Goal: Information Seeking & Learning: Learn about a topic

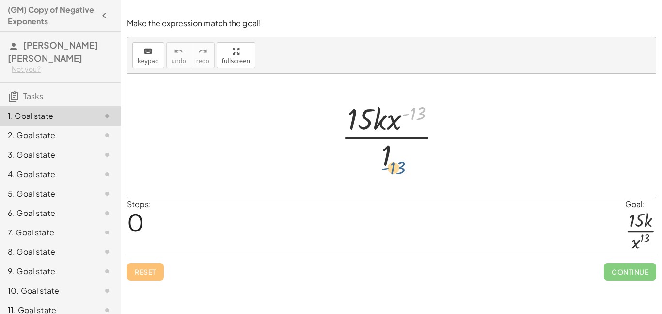
drag, startPoint x: 415, startPoint y: 111, endPoint x: 391, endPoint y: 162, distance: 55.9
click at [391, 162] on div at bounding box center [395, 135] width 118 height 75
drag, startPoint x: 391, startPoint y: 148, endPoint x: 417, endPoint y: 87, distance: 66.2
click at [417, 87] on div "· 1 · 15 · k · x ( - 13 ) · 1" at bounding box center [391, 136] width 528 height 124
drag, startPoint x: 390, startPoint y: 151, endPoint x: 471, endPoint y: 130, distance: 84.4
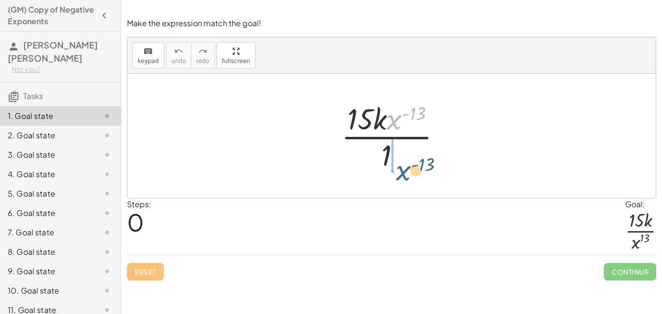
drag, startPoint x: 393, startPoint y: 120, endPoint x: 379, endPoint y: 160, distance: 42.4
click at [379, 160] on div at bounding box center [395, 135] width 118 height 75
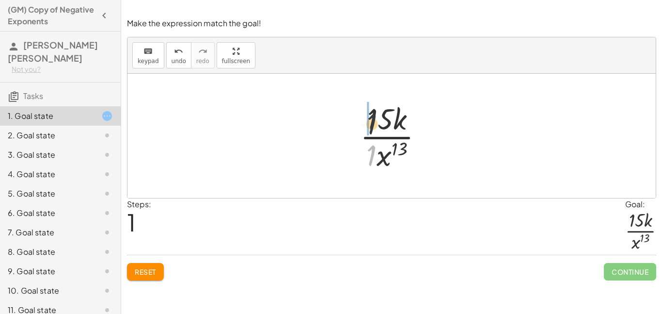
drag, startPoint x: 373, startPoint y: 160, endPoint x: 374, endPoint y: 122, distance: 37.8
click at [374, 122] on div at bounding box center [395, 135] width 80 height 75
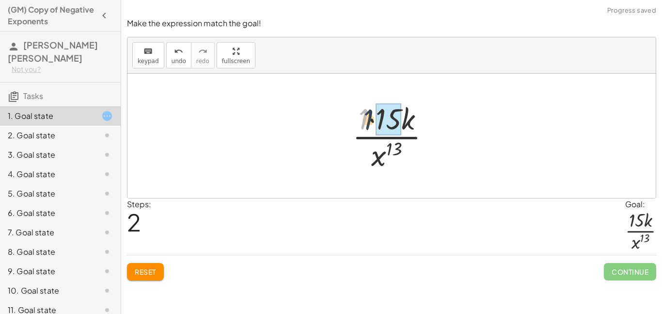
drag, startPoint x: 363, startPoint y: 119, endPoint x: 379, endPoint y: 121, distance: 16.1
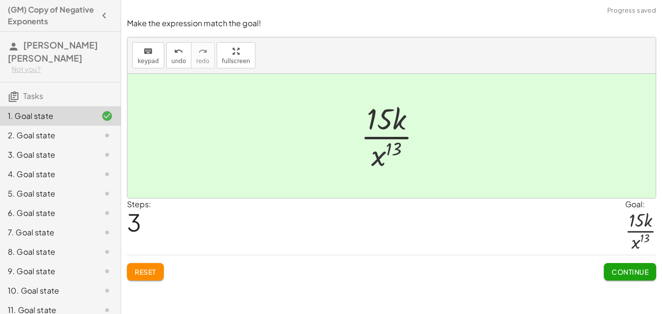
click at [610, 267] on button "Continue" at bounding box center [630, 271] width 52 height 17
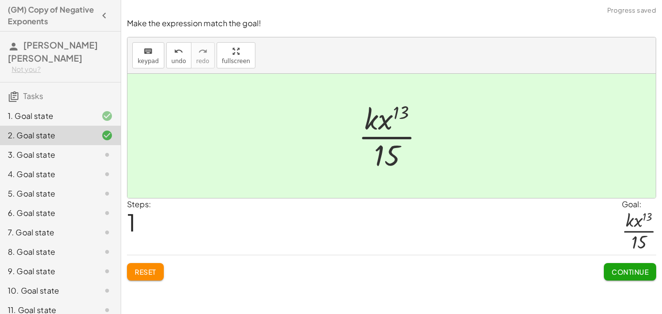
click at [615, 267] on span "Continue" at bounding box center [630, 271] width 37 height 9
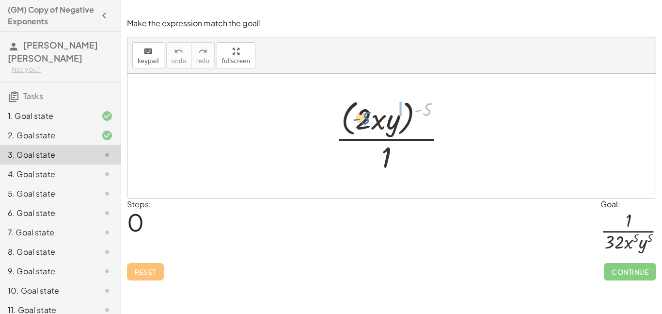
drag, startPoint x: 428, startPoint y: 110, endPoint x: 369, endPoint y: 118, distance: 60.2
click at [369, 118] on div at bounding box center [395, 135] width 130 height 79
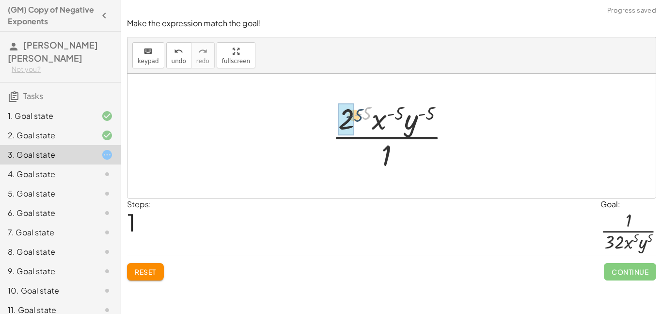
drag, startPoint x: 368, startPoint y: 114, endPoint x: 359, endPoint y: 116, distance: 9.4
click at [359, 116] on div at bounding box center [395, 135] width 136 height 75
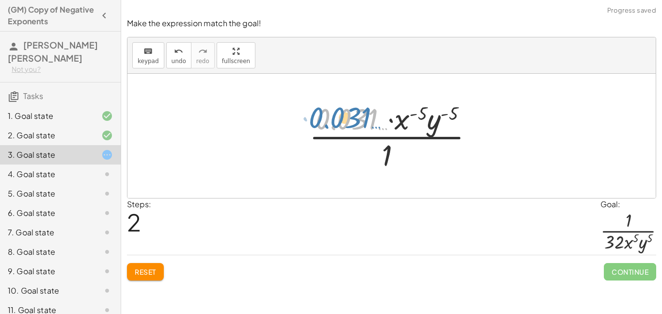
drag, startPoint x: 322, startPoint y: 121, endPoint x: 313, endPoint y: 119, distance: 9.3
click at [313, 119] on div at bounding box center [395, 135] width 182 height 75
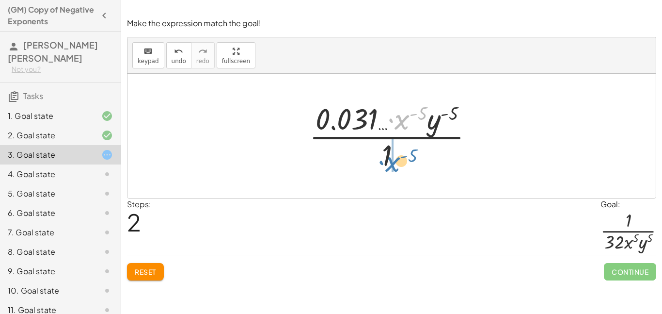
drag, startPoint x: 405, startPoint y: 121, endPoint x: 395, endPoint y: 166, distance: 46.1
click at [395, 166] on div at bounding box center [395, 135] width 182 height 75
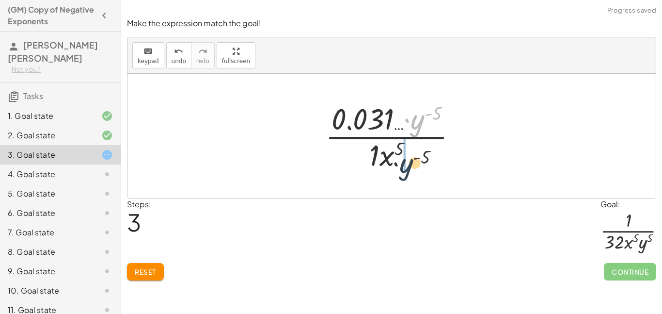
drag, startPoint x: 417, startPoint y: 125, endPoint x: 402, endPoint y: 179, distance: 55.8
click at [402, 179] on div "· ( · 2 · x · y ) ( - 5 ) · 1 · 2 ( - 5 ) · x ( - 5 ) · y ( - 5 ) · 1 · 0.031 ……" at bounding box center [391, 136] width 528 height 124
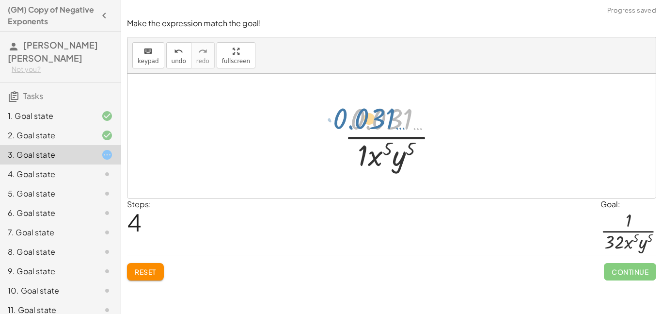
drag, startPoint x: 399, startPoint y: 125, endPoint x: 420, endPoint y: 121, distance: 21.1
click at [420, 121] on div at bounding box center [394, 135] width 111 height 75
click at [146, 279] on button "Reset" at bounding box center [145, 271] width 37 height 17
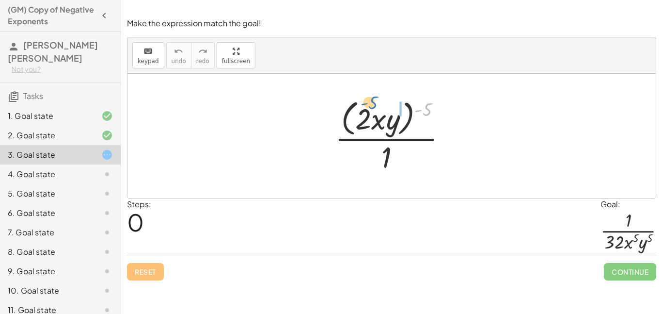
drag, startPoint x: 428, startPoint y: 112, endPoint x: 372, endPoint y: 111, distance: 55.7
click at [372, 111] on div at bounding box center [395, 135] width 130 height 79
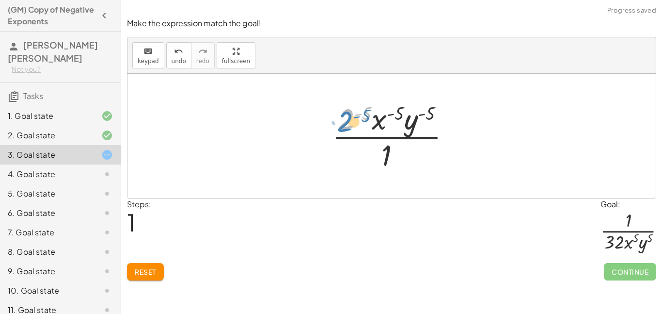
click at [342, 122] on div at bounding box center [395, 135] width 136 height 75
drag, startPoint x: 367, startPoint y: 115, endPoint x: 351, endPoint y: 118, distance: 16.3
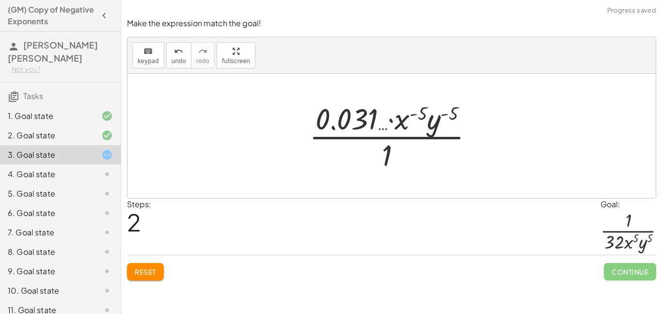
click at [144, 266] on button "Reset" at bounding box center [145, 271] width 37 height 17
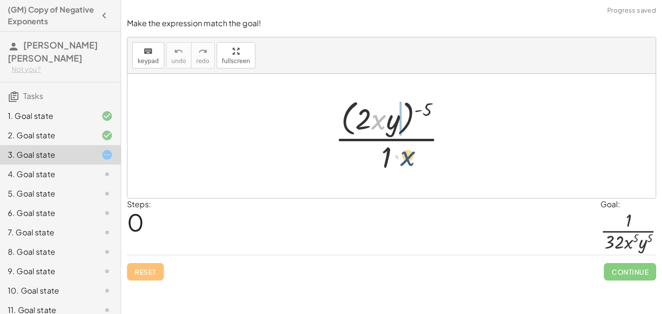
drag, startPoint x: 379, startPoint y: 122, endPoint x: 411, endPoint y: 165, distance: 53.3
click at [411, 165] on div at bounding box center [395, 135] width 130 height 79
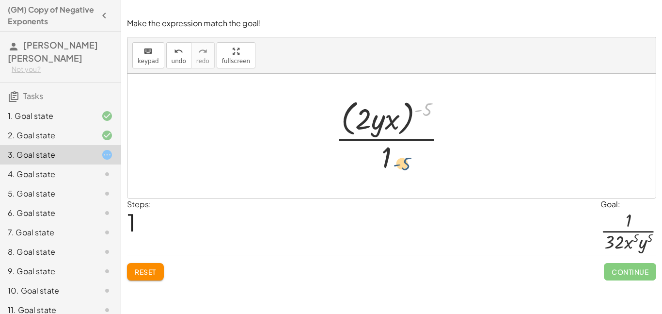
drag, startPoint x: 428, startPoint y: 106, endPoint x: 401, endPoint y: 160, distance: 60.9
click at [401, 160] on div at bounding box center [395, 135] width 130 height 79
drag, startPoint x: 390, startPoint y: 159, endPoint x: 440, endPoint y: 103, distance: 75.2
click at [440, 103] on div at bounding box center [395, 135] width 130 height 79
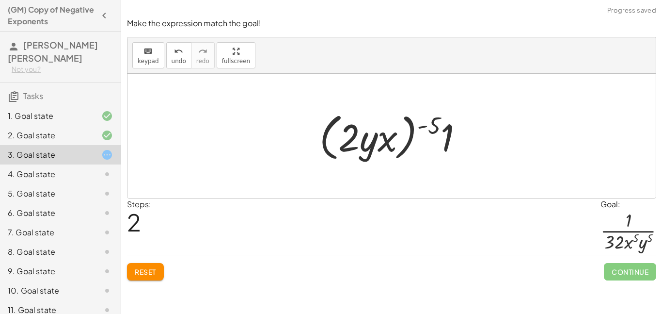
click at [436, 127] on div at bounding box center [394, 136] width 161 height 56
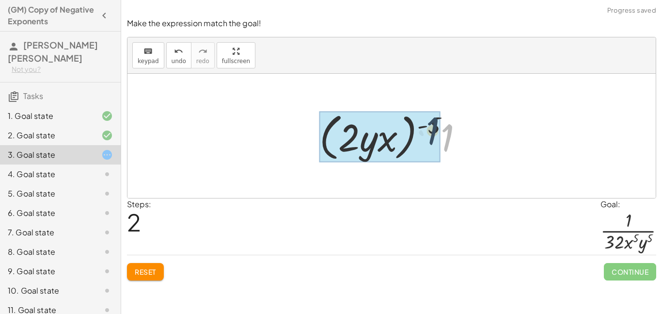
drag, startPoint x: 443, startPoint y: 131, endPoint x: 428, endPoint y: 124, distance: 16.3
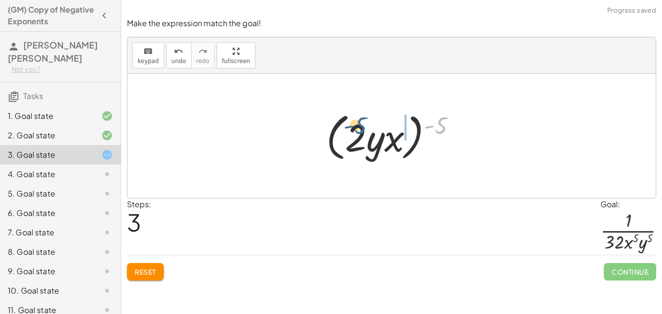
drag, startPoint x: 441, startPoint y: 126, endPoint x: 361, endPoint y: 129, distance: 81.0
click at [361, 129] on div at bounding box center [395, 136] width 148 height 56
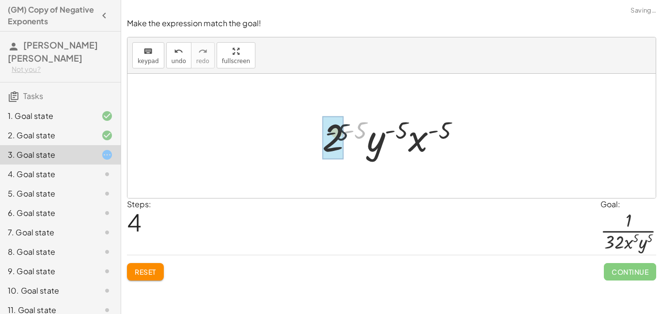
drag, startPoint x: 361, startPoint y: 129, endPoint x: 337, endPoint y: 135, distance: 23.9
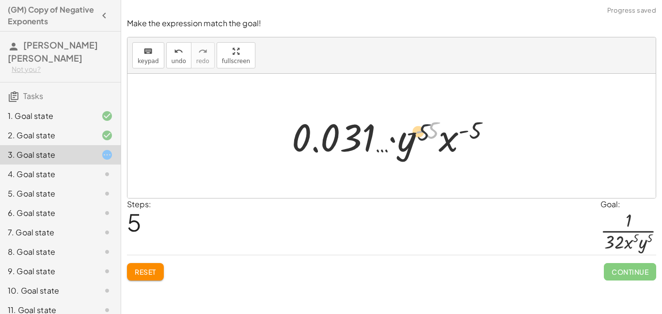
drag, startPoint x: 429, startPoint y: 130, endPoint x: 414, endPoint y: 136, distance: 16.6
click at [414, 136] on div at bounding box center [395, 136] width 217 height 50
drag, startPoint x: 478, startPoint y: 135, endPoint x: 450, endPoint y: 148, distance: 31.2
click at [450, 148] on div at bounding box center [395, 136] width 217 height 50
click at [134, 272] on button "Reset" at bounding box center [145, 271] width 37 height 17
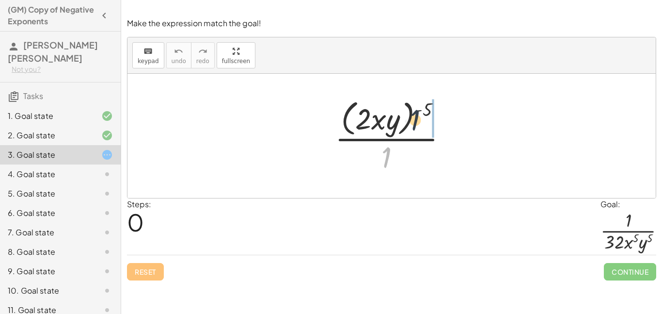
drag, startPoint x: 383, startPoint y: 164, endPoint x: 418, endPoint y: 115, distance: 60.2
click at [418, 115] on div at bounding box center [395, 135] width 130 height 79
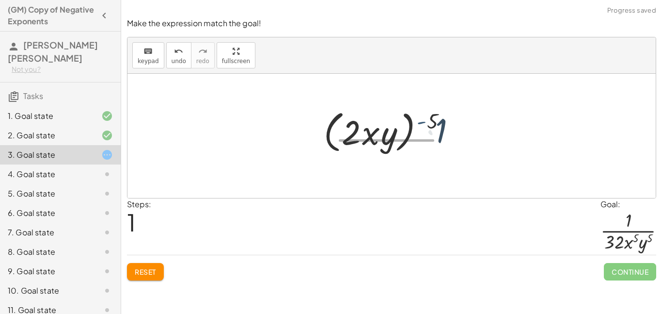
click at [420, 118] on div at bounding box center [394, 136] width 161 height 56
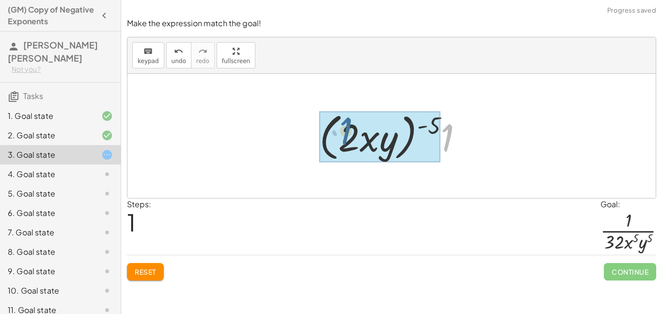
drag, startPoint x: 442, startPoint y: 136, endPoint x: 341, endPoint y: 136, distance: 100.8
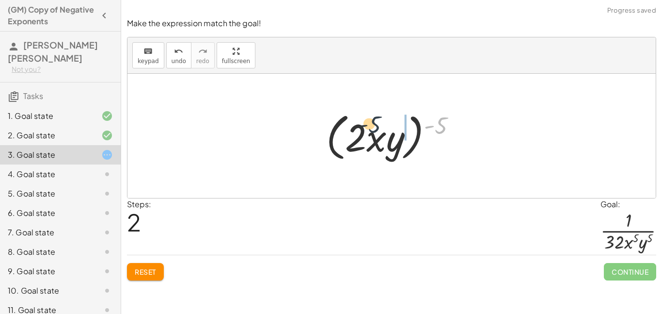
drag, startPoint x: 442, startPoint y: 125, endPoint x: 362, endPoint y: 129, distance: 80.1
click at [362, 129] on div at bounding box center [395, 136] width 148 height 56
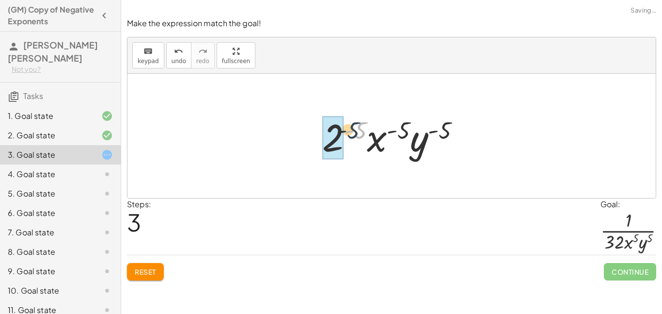
drag, startPoint x: 359, startPoint y: 132, endPoint x: 339, endPoint y: 134, distance: 20.0
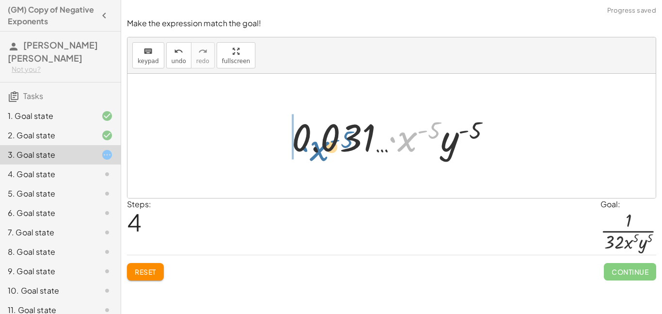
drag, startPoint x: 406, startPoint y: 141, endPoint x: 314, endPoint y: 150, distance: 93.0
click at [314, 150] on div at bounding box center [395, 136] width 217 height 50
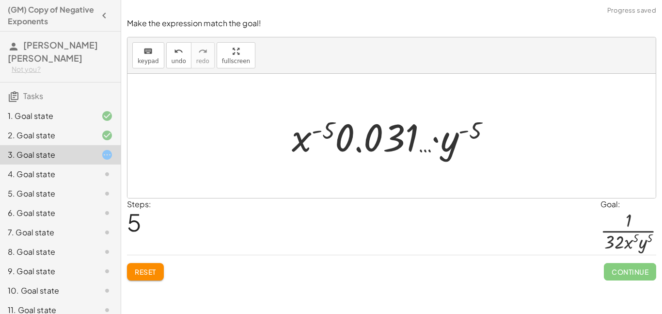
click at [157, 275] on button "Reset" at bounding box center [145, 271] width 37 height 17
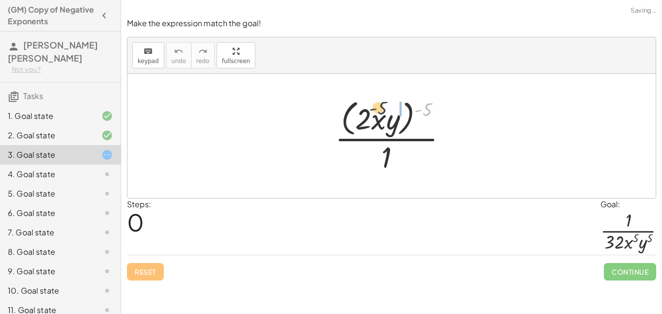
drag, startPoint x: 433, startPoint y: 110, endPoint x: 382, endPoint y: 113, distance: 50.5
click at [382, 113] on div at bounding box center [395, 135] width 130 height 79
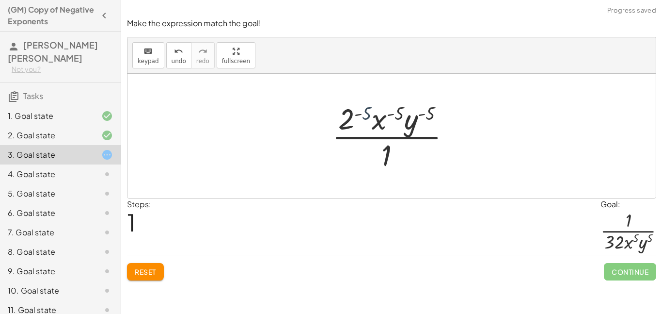
click at [365, 115] on div at bounding box center [395, 135] width 136 height 75
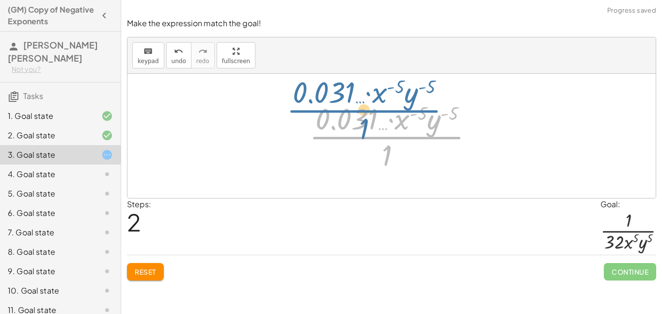
drag, startPoint x: 384, startPoint y: 144, endPoint x: 403, endPoint y: 154, distance: 21.0
click at [403, 154] on div at bounding box center [395, 135] width 182 height 75
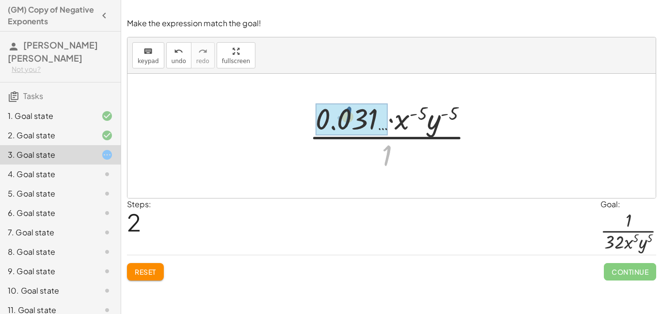
drag, startPoint x: 391, startPoint y: 158, endPoint x: 350, endPoint y: 118, distance: 57.2
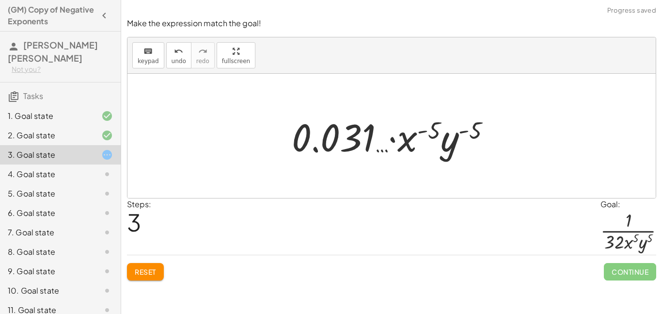
click at [142, 263] on button "Reset" at bounding box center [145, 271] width 37 height 17
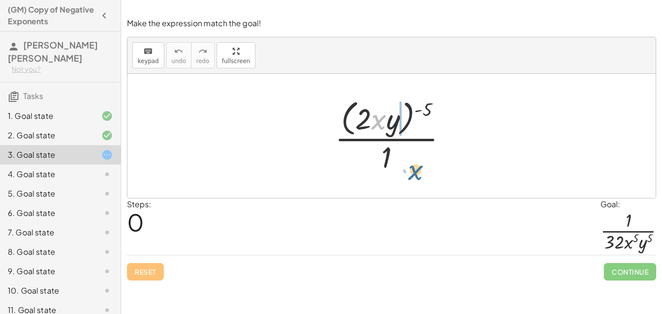
drag, startPoint x: 381, startPoint y: 126, endPoint x: 418, endPoint y: 184, distance: 68.0
click at [418, 184] on div "· x · ( · 2 · x · y ) ( - 5 ) · 1" at bounding box center [391, 136] width 528 height 124
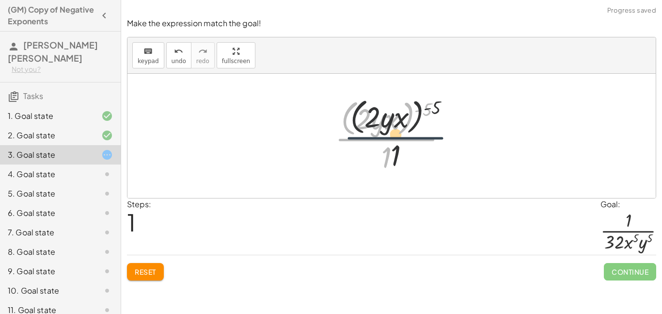
drag, startPoint x: 381, startPoint y: 133, endPoint x: 394, endPoint y: 129, distance: 14.0
click at [394, 129] on div at bounding box center [395, 135] width 130 height 79
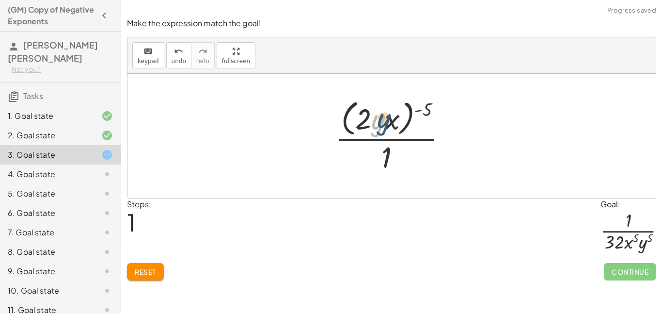
drag, startPoint x: 375, startPoint y: 127, endPoint x: 392, endPoint y: 125, distance: 17.1
click at [392, 125] on div at bounding box center [395, 135] width 130 height 79
drag, startPoint x: 425, startPoint y: 109, endPoint x: 358, endPoint y: 154, distance: 81.0
click at [358, 154] on div at bounding box center [395, 135] width 130 height 79
drag, startPoint x: 427, startPoint y: 109, endPoint x: 361, endPoint y: 119, distance: 66.7
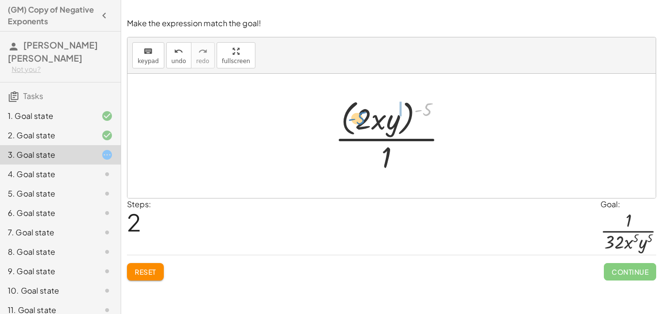
click at [361, 119] on div at bounding box center [395, 135] width 130 height 79
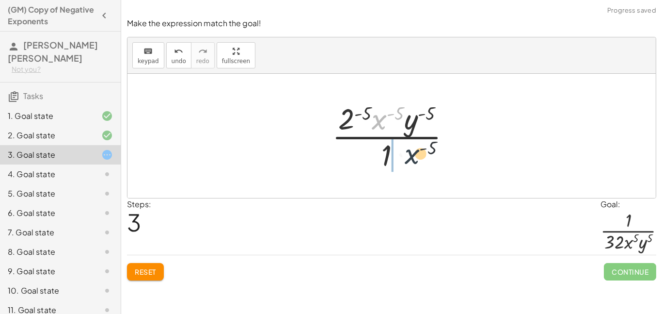
drag, startPoint x: 374, startPoint y: 121, endPoint x: 412, endPoint y: 166, distance: 58.4
click at [412, 166] on div at bounding box center [395, 135] width 136 height 75
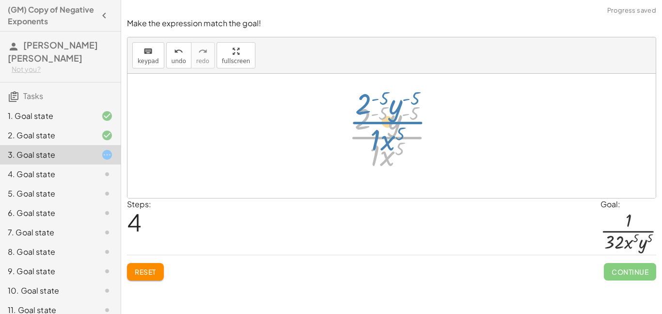
drag, startPoint x: 393, startPoint y: 131, endPoint x: 376, endPoint y: 74, distance: 59.3
click at [376, 74] on div "· ( · 2 · x · y ) ( - 5 ) · 1 · ( · 2 · y · x ) ( - 5 ) · 1 · ( · 2 · x · y ) (…" at bounding box center [391, 136] width 528 height 124
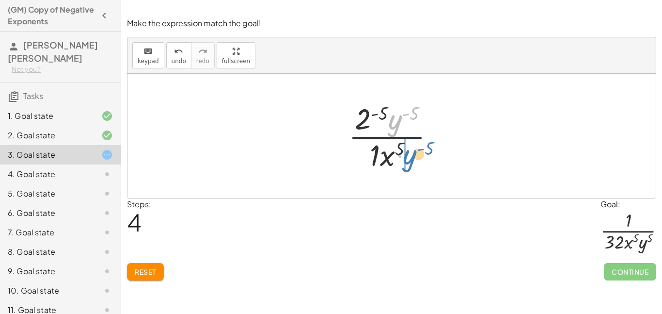
drag, startPoint x: 401, startPoint y: 126, endPoint x: 415, endPoint y: 165, distance: 40.8
click at [415, 165] on div at bounding box center [396, 135] width 104 height 75
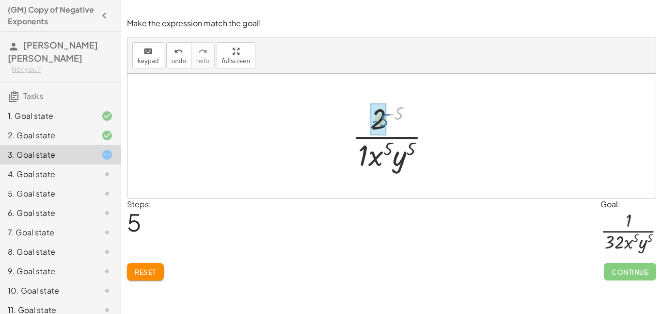
drag, startPoint x: 397, startPoint y: 114, endPoint x: 383, endPoint y: 121, distance: 16.0
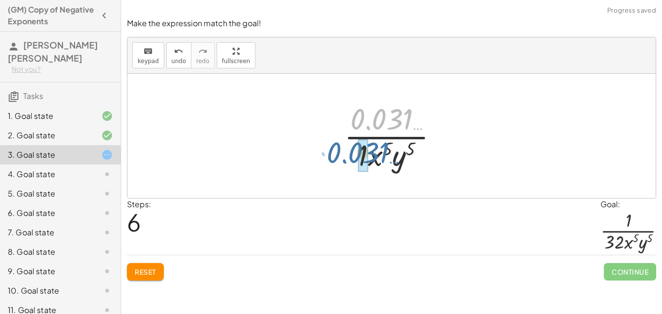
drag, startPoint x: 379, startPoint y: 119, endPoint x: 354, endPoint y: 152, distance: 41.9
click at [354, 152] on div at bounding box center [394, 135] width 111 height 75
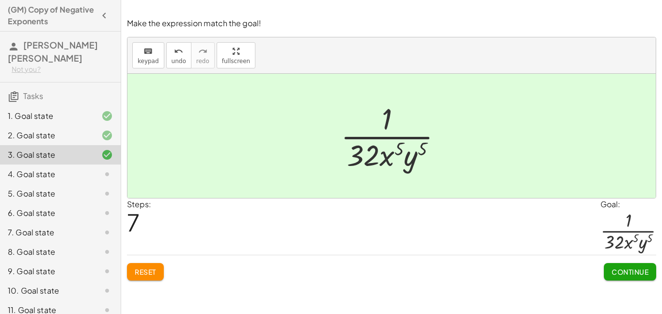
click at [625, 264] on button "Continue" at bounding box center [630, 271] width 52 height 17
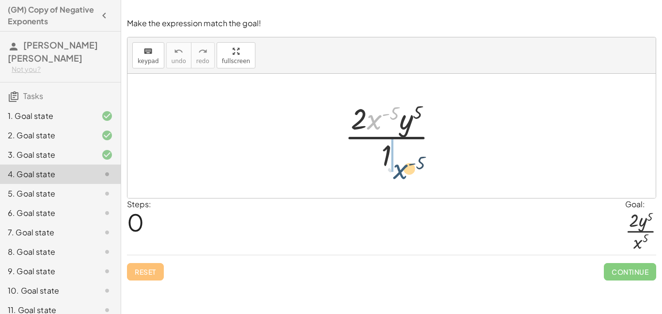
drag, startPoint x: 378, startPoint y: 116, endPoint x: 396, endPoint y: 159, distance: 46.7
click at [396, 159] on div at bounding box center [395, 135] width 110 height 75
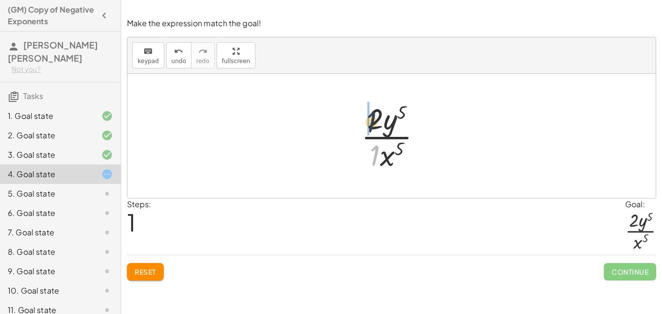
drag, startPoint x: 377, startPoint y: 158, endPoint x: 374, endPoint y: 120, distance: 38.4
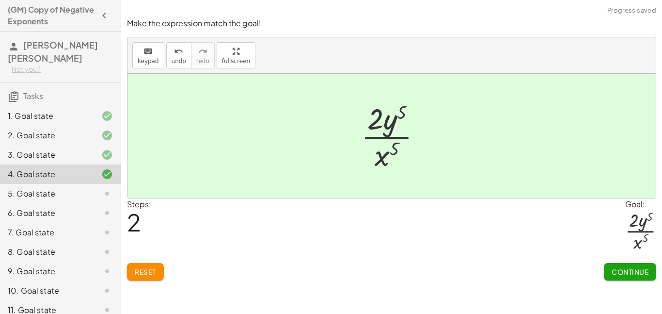
click at [635, 268] on span "Continue" at bounding box center [630, 271] width 37 height 9
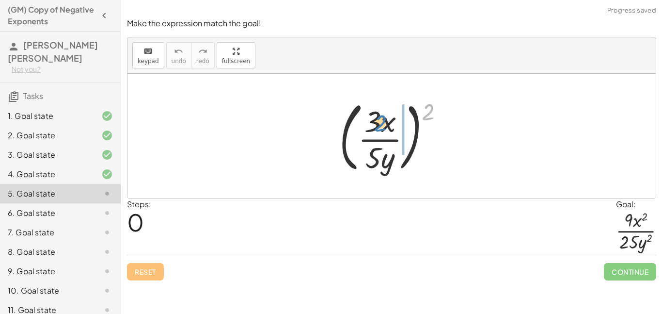
drag, startPoint x: 430, startPoint y: 108, endPoint x: 378, endPoint y: 117, distance: 52.7
click at [378, 117] on div at bounding box center [395, 135] width 122 height 80
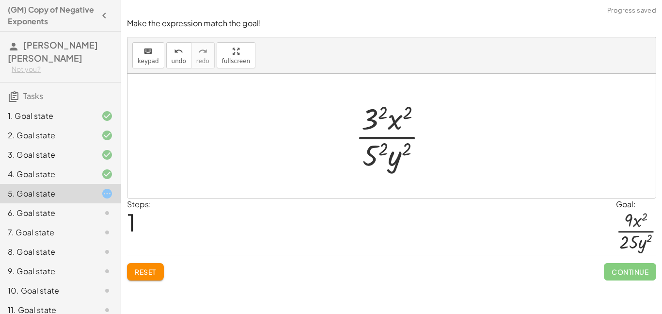
click at [370, 121] on div at bounding box center [395, 135] width 90 height 75
click at [371, 160] on div at bounding box center [395, 135] width 88 height 75
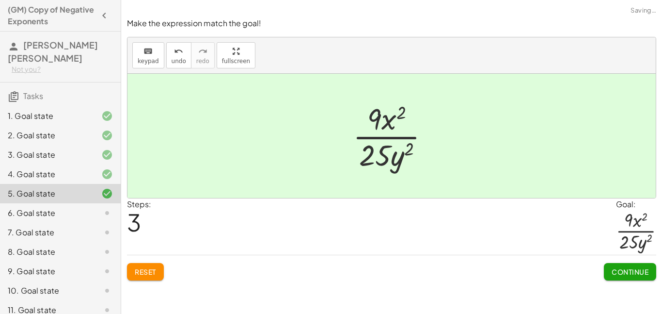
click at [549, 267] on div "Reset Continue" at bounding box center [391, 267] width 529 height 26
click at [614, 273] on span "Continue" at bounding box center [630, 271] width 37 height 9
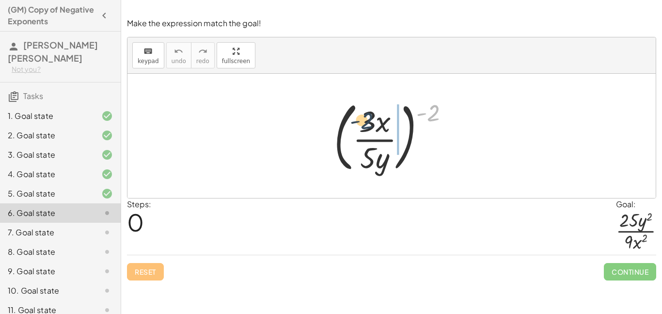
drag, startPoint x: 436, startPoint y: 116, endPoint x: 368, endPoint y: 125, distance: 67.9
click at [368, 125] on div at bounding box center [395, 135] width 133 height 80
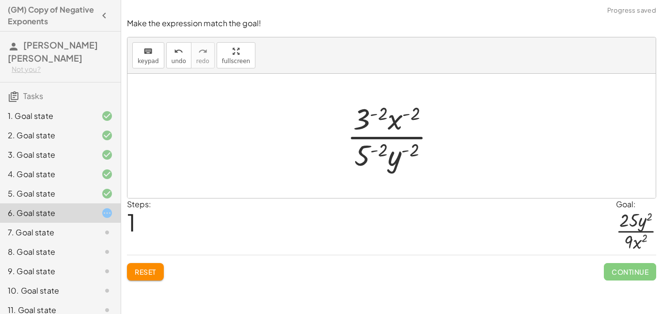
click at [366, 123] on div at bounding box center [395, 135] width 106 height 75
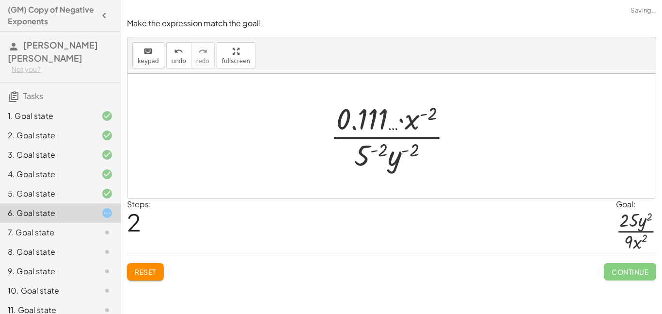
click at [363, 155] on div at bounding box center [395, 135] width 140 height 75
drag, startPoint x: 406, startPoint y: 159, endPoint x: 416, endPoint y: 125, distance: 35.9
click at [416, 125] on div at bounding box center [395, 135] width 140 height 75
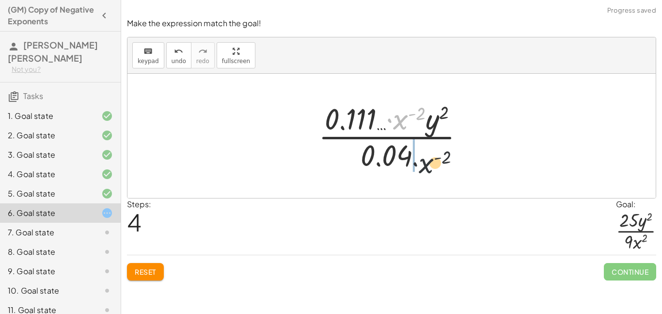
drag, startPoint x: 397, startPoint y: 115, endPoint x: 418, endPoint y: 168, distance: 56.3
click at [418, 168] on div at bounding box center [395, 135] width 163 height 75
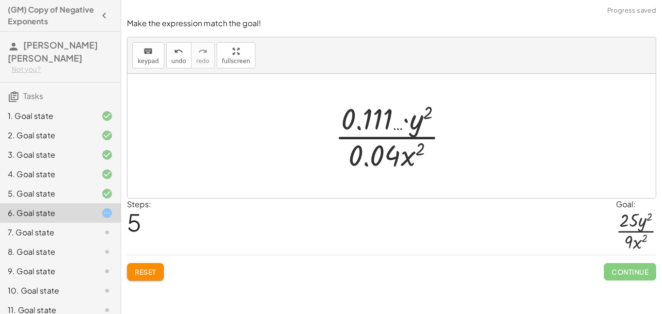
click at [143, 268] on span "Reset" at bounding box center [145, 271] width 21 height 9
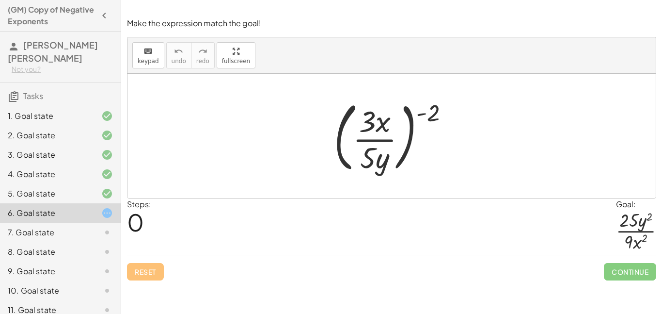
click at [433, 113] on div at bounding box center [395, 135] width 133 height 80
drag, startPoint x: 429, startPoint y: 114, endPoint x: 379, endPoint y: 125, distance: 50.7
click at [379, 125] on div at bounding box center [395, 135] width 133 height 80
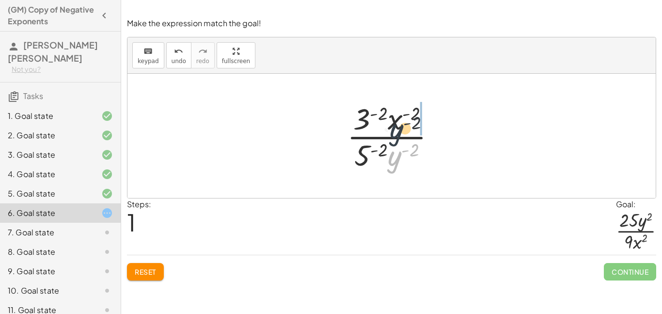
drag, startPoint x: 396, startPoint y: 157, endPoint x: 398, endPoint y: 120, distance: 36.9
click at [398, 120] on div at bounding box center [395, 135] width 106 height 75
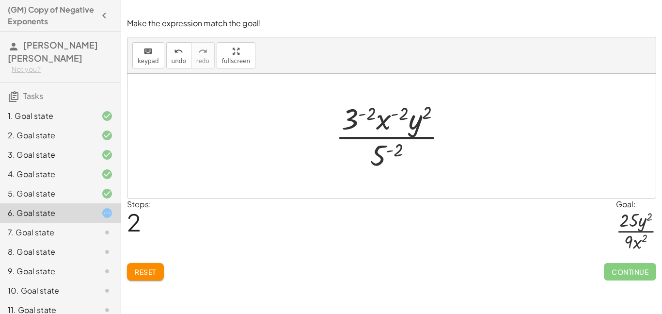
click at [398, 150] on div at bounding box center [394, 135] width 129 height 75
click at [372, 113] on div at bounding box center [394, 135] width 129 height 75
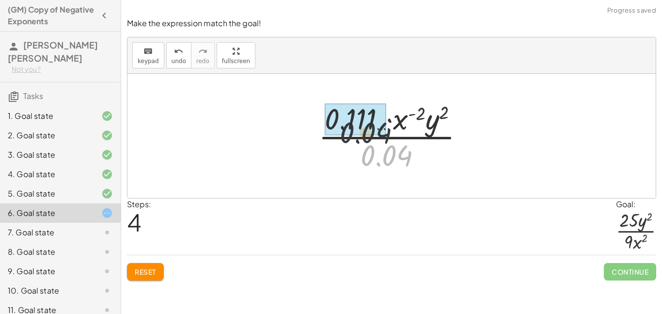
drag, startPoint x: 410, startPoint y: 155, endPoint x: 378, endPoint y: 123, distance: 45.6
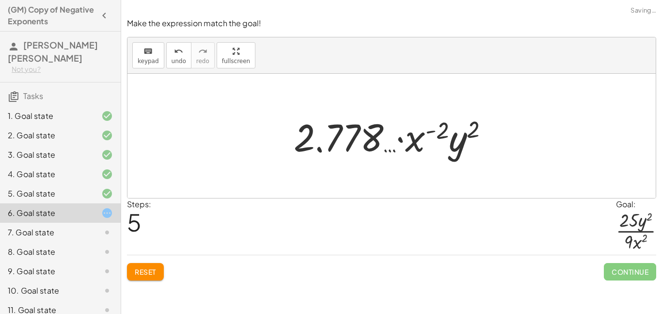
click at [145, 275] on span "Reset" at bounding box center [145, 271] width 21 height 9
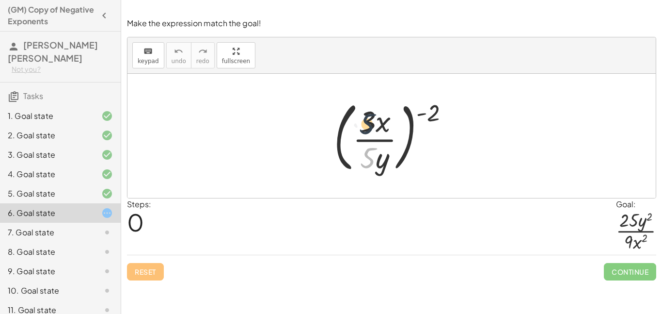
drag, startPoint x: 367, startPoint y: 157, endPoint x: 363, endPoint y: 115, distance: 41.9
click at [363, 115] on div at bounding box center [395, 135] width 133 height 80
click at [432, 108] on div at bounding box center [395, 135] width 133 height 80
drag, startPoint x: 432, startPoint y: 108, endPoint x: 366, endPoint y: 113, distance: 65.6
click at [366, 113] on div at bounding box center [395, 135] width 133 height 80
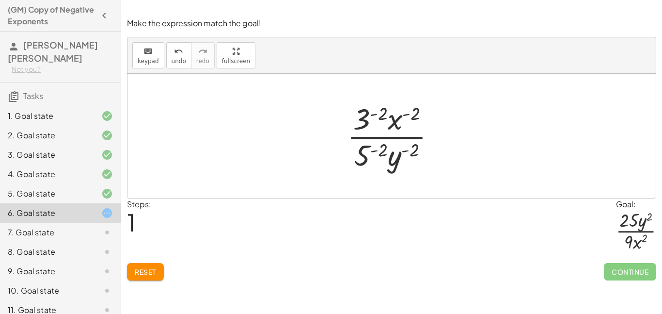
click at [379, 111] on div at bounding box center [395, 135] width 106 height 75
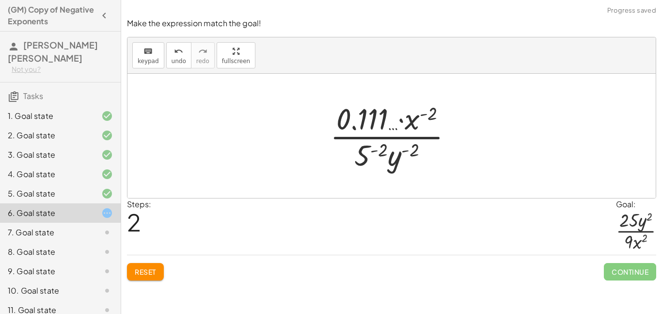
click at [145, 270] on span "Reset" at bounding box center [145, 271] width 21 height 9
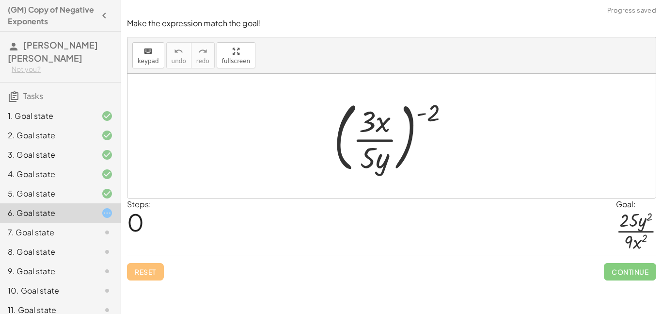
click at [430, 116] on div at bounding box center [395, 135] width 133 height 80
drag, startPoint x: 429, startPoint y: 117, endPoint x: 372, endPoint y: 126, distance: 57.8
click at [372, 126] on div at bounding box center [395, 135] width 133 height 80
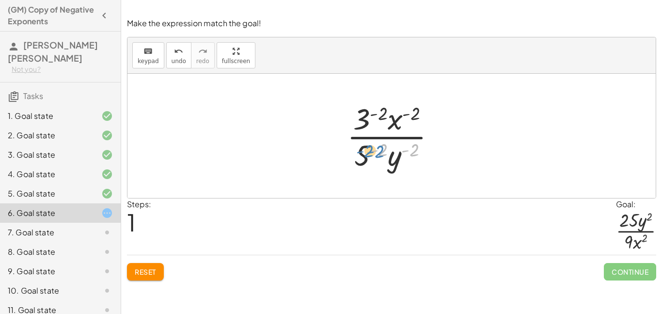
drag, startPoint x: 417, startPoint y: 149, endPoint x: 383, endPoint y: 151, distance: 34.0
click at [383, 151] on div at bounding box center [395, 135] width 106 height 75
drag, startPoint x: 383, startPoint y: 154, endPoint x: 414, endPoint y: 150, distance: 31.7
click at [414, 150] on div at bounding box center [395, 135] width 106 height 75
drag, startPoint x: 381, startPoint y: 149, endPoint x: 354, endPoint y: 123, distance: 37.4
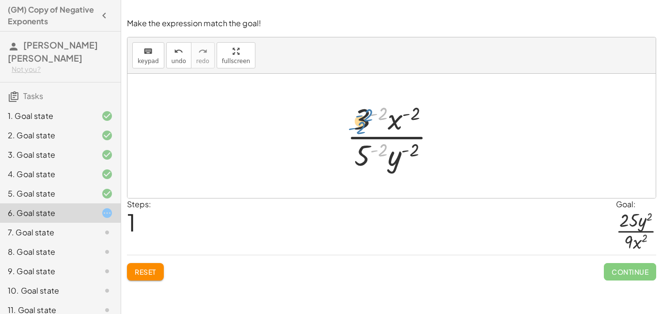
click at [354, 123] on div at bounding box center [395, 135] width 106 height 75
drag, startPoint x: 418, startPoint y: 114, endPoint x: 368, endPoint y: 118, distance: 50.0
click at [368, 118] on div at bounding box center [395, 135] width 106 height 75
drag, startPoint x: 378, startPoint y: 112, endPoint x: 362, endPoint y: 116, distance: 15.9
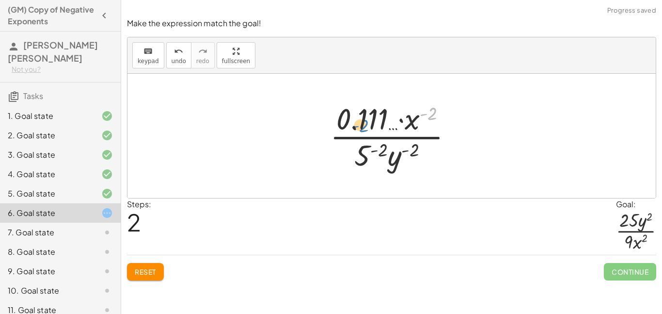
drag, startPoint x: 431, startPoint y: 115, endPoint x: 370, endPoint y: 123, distance: 61.6
click at [370, 123] on div at bounding box center [395, 135] width 140 height 75
click at [375, 148] on div at bounding box center [395, 135] width 140 height 75
click at [144, 261] on div "Reset Continue" at bounding box center [391, 267] width 529 height 26
click at [146, 265] on button "Reset" at bounding box center [145, 271] width 37 height 17
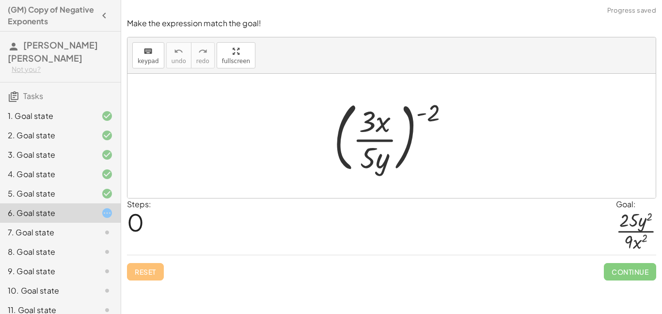
click at [287, 292] on div "Make the expression match the goal! keyboard keypad undo undo redo redo fullscr…" at bounding box center [391, 157] width 541 height 314
drag, startPoint x: 429, startPoint y: 108, endPoint x: 368, endPoint y: 110, distance: 61.1
click at [368, 110] on div at bounding box center [395, 135] width 133 height 80
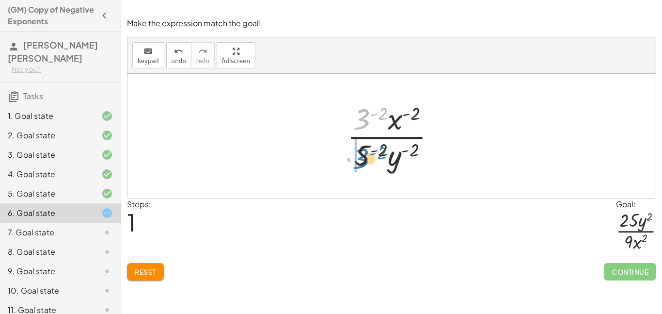
drag, startPoint x: 362, startPoint y: 112, endPoint x: 364, endPoint y: 150, distance: 37.3
click at [364, 150] on div at bounding box center [395, 135] width 106 height 75
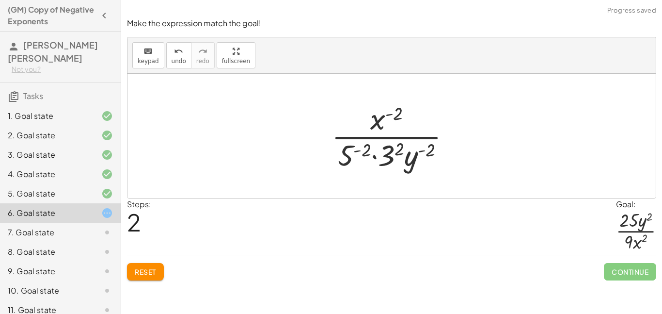
click at [392, 149] on div at bounding box center [395, 135] width 137 height 75
click at [348, 156] on div at bounding box center [395, 135] width 125 height 75
click at [353, 156] on div at bounding box center [394, 135] width 143 height 75
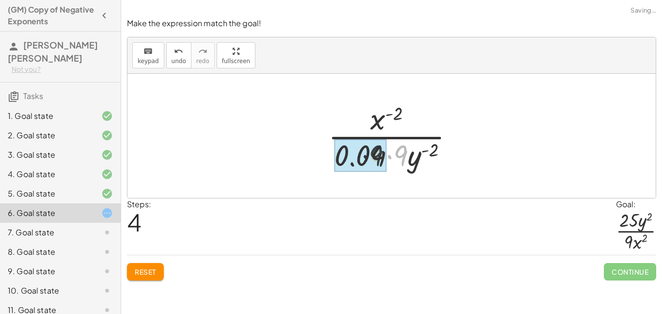
drag, startPoint x: 402, startPoint y: 157, endPoint x: 367, endPoint y: 157, distance: 34.4
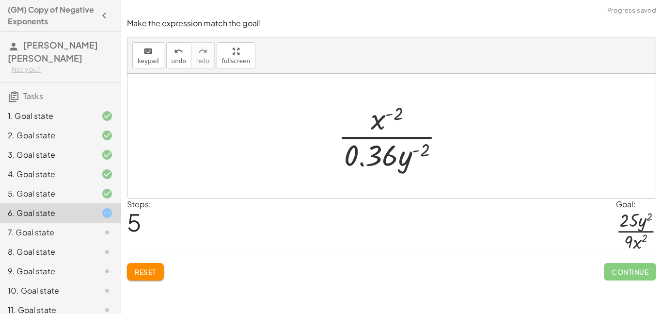
click at [147, 273] on span "Reset" at bounding box center [145, 271] width 21 height 9
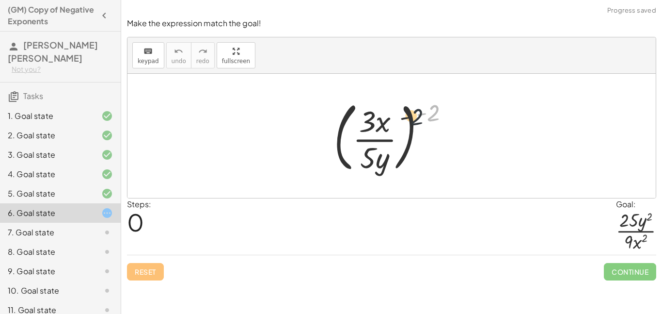
drag, startPoint x: 429, startPoint y: 117, endPoint x: 371, endPoint y: 135, distance: 61.3
click at [371, 135] on div at bounding box center [395, 135] width 133 height 80
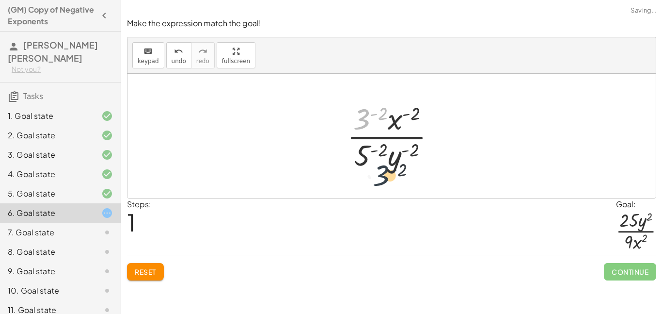
drag, startPoint x: 365, startPoint y: 122, endPoint x: 393, endPoint y: 173, distance: 58.4
click at [393, 173] on div at bounding box center [395, 135] width 106 height 75
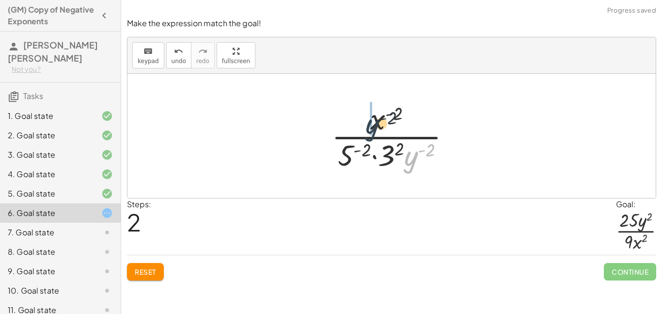
drag, startPoint x: 417, startPoint y: 160, endPoint x: 356, endPoint y: 121, distance: 72.2
click at [356, 121] on div at bounding box center [395, 135] width 137 height 75
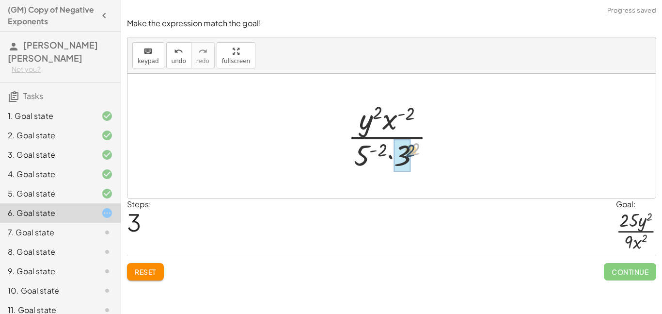
drag, startPoint x: 415, startPoint y: 148, endPoint x: 404, endPoint y: 153, distance: 12.4
drag, startPoint x: 386, startPoint y: 148, endPoint x: 365, endPoint y: 156, distance: 22.1
click at [401, 157] on div at bounding box center [395, 135] width 112 height 75
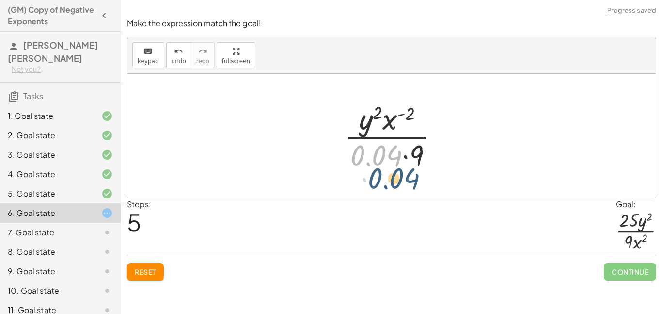
drag, startPoint x: 390, startPoint y: 156, endPoint x: 415, endPoint y: 173, distance: 30.6
click at [415, 173] on div "( · 3 · x · 5 · y ) ( - 2 ) · 3 ( - 2 ) · x ( - 2 ) · 5 ( - 2 ) · y ( - 2 ) · x…" at bounding box center [392, 135] width 125 height 79
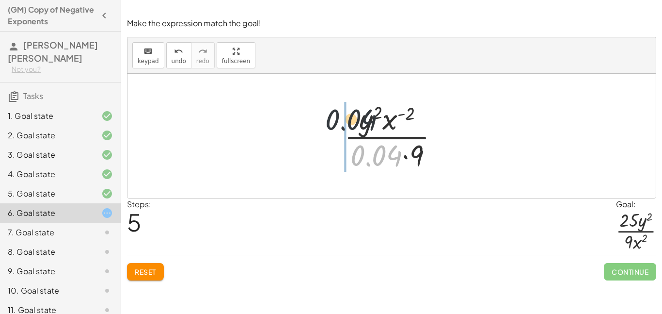
drag, startPoint x: 392, startPoint y: 156, endPoint x: 354, endPoint y: 108, distance: 60.7
click at [354, 108] on div at bounding box center [395, 135] width 112 height 75
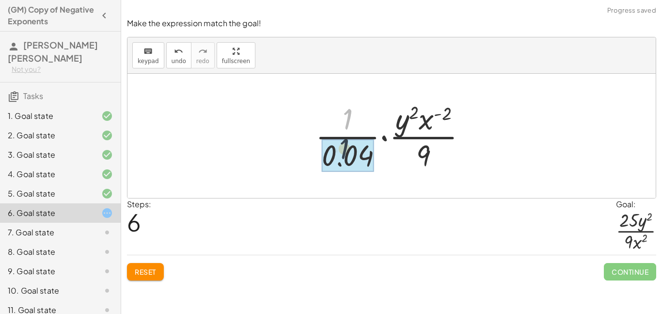
drag, startPoint x: 350, startPoint y: 116, endPoint x: 346, endPoint y: 161, distance: 45.3
drag, startPoint x: 347, startPoint y: 116, endPoint x: 348, endPoint y: 156, distance: 39.7
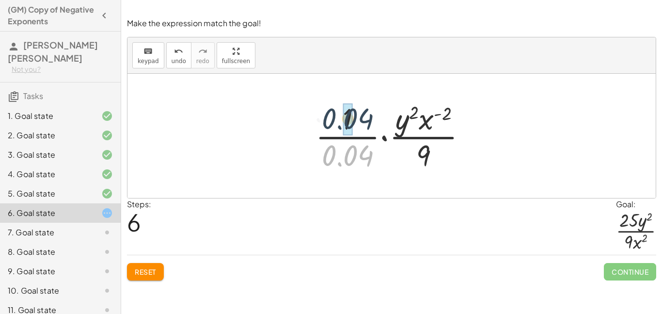
drag, startPoint x: 348, startPoint y: 153, endPoint x: 348, endPoint y: 106, distance: 47.5
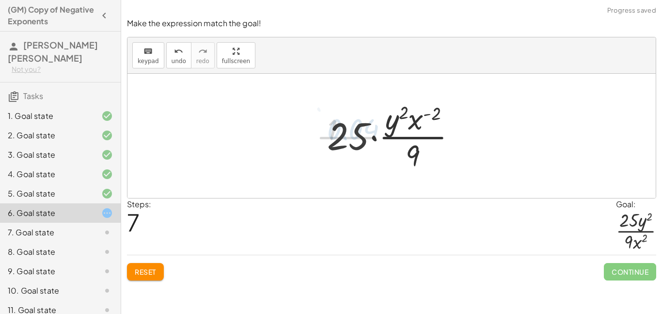
click at [348, 106] on div at bounding box center [395, 135] width 146 height 75
drag, startPoint x: 414, startPoint y: 158, endPoint x: 393, endPoint y: 123, distance: 41.6
click at [393, 123] on div at bounding box center [395, 135] width 146 height 75
drag, startPoint x: 391, startPoint y: 121, endPoint x: 383, endPoint y: 114, distance: 10.3
click at [383, 114] on div at bounding box center [395, 135] width 146 height 75
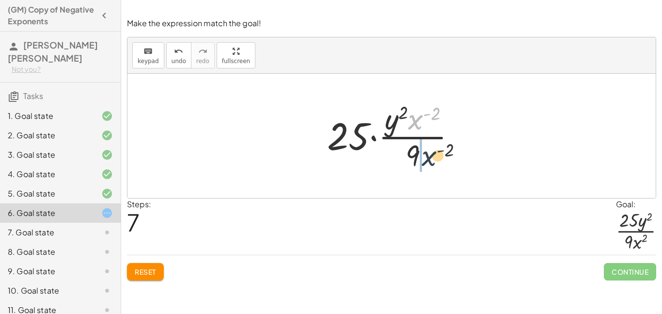
drag, startPoint x: 411, startPoint y: 120, endPoint x: 424, endPoint y: 162, distance: 44.3
click at [424, 162] on div at bounding box center [395, 135] width 146 height 75
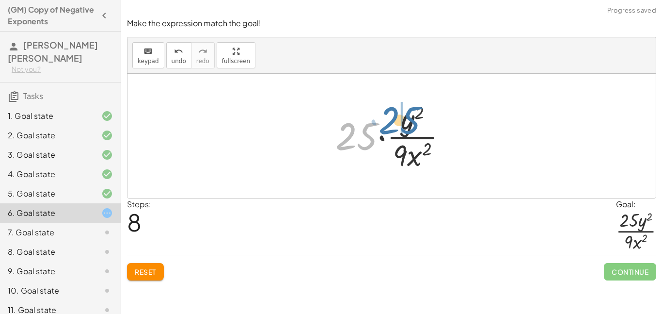
drag, startPoint x: 363, startPoint y: 128, endPoint x: 409, endPoint y: 113, distance: 48.6
click at [409, 113] on div at bounding box center [394, 135] width 129 height 75
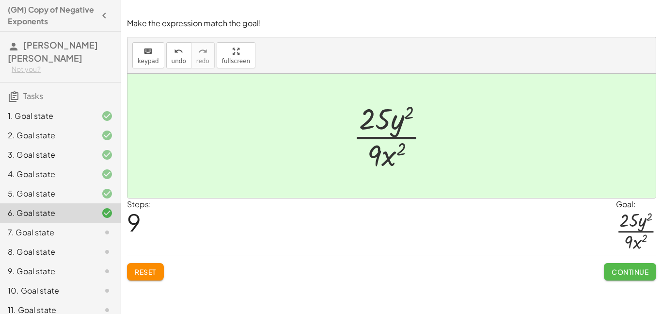
click at [626, 270] on span "Continue" at bounding box center [630, 271] width 37 height 9
